Goal: Information Seeking & Learning: Learn about a topic

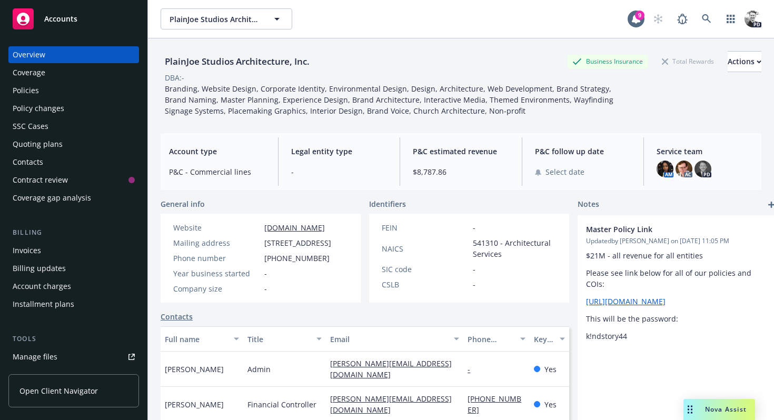
click at [45, 88] on div "Policies" at bounding box center [74, 90] width 122 height 17
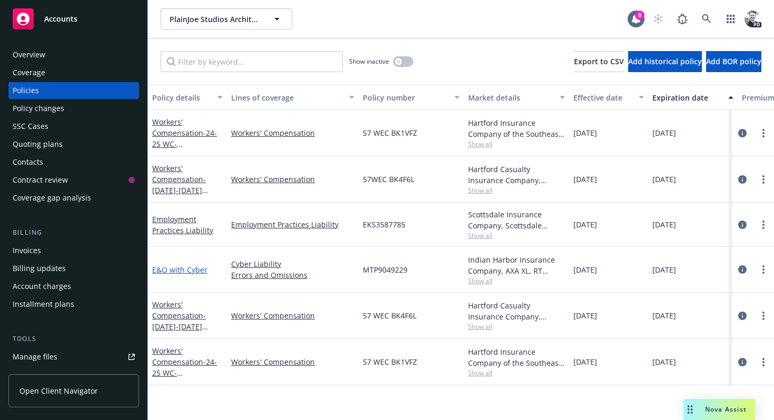
click at [197, 271] on link "E&O with Cyber" at bounding box center [179, 270] width 55 height 10
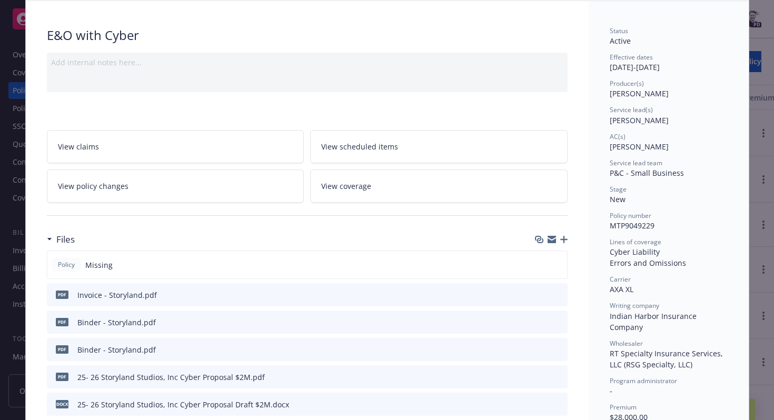
scroll to position [82, 0]
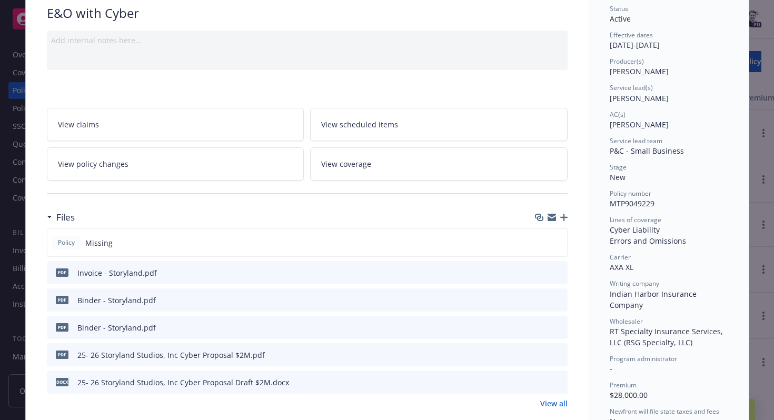
click at [3, 80] on div "Policy E&O with Cyber Add internal notes here... View claims View scheduled ite…" at bounding box center [387, 210] width 774 height 420
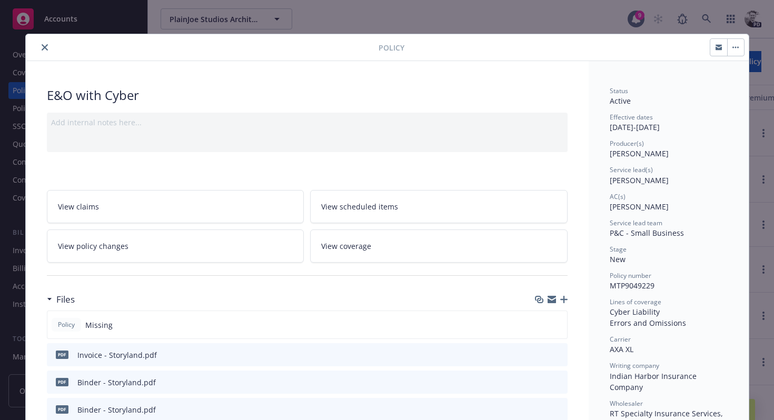
click at [46, 46] on icon "close" at bounding box center [45, 47] width 6 height 6
